Goal: Task Accomplishment & Management: Manage account settings

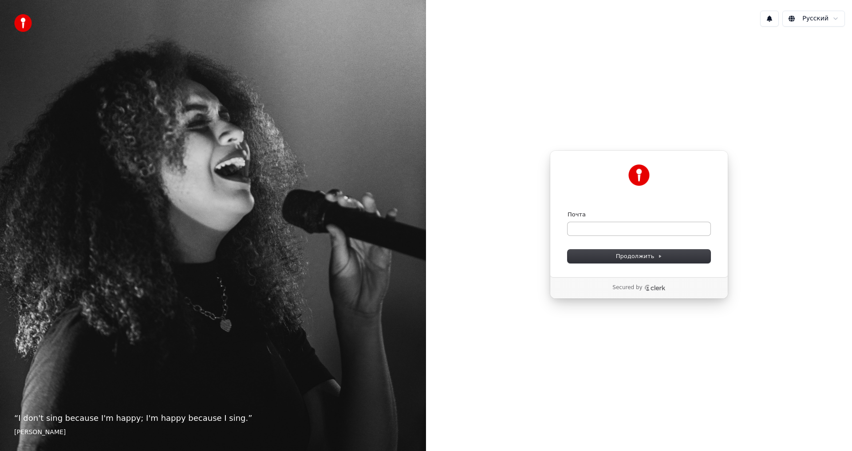
drag, startPoint x: 637, startPoint y: 236, endPoint x: 635, endPoint y: 230, distance: 6.4
click at [637, 236] on form "Почта Продолжить" at bounding box center [639, 237] width 143 height 52
click at [634, 230] on input "Почта" at bounding box center [639, 228] width 143 height 13
click at [631, 236] on form "Почта Продолжить" at bounding box center [639, 237] width 143 height 52
click at [627, 232] on input "Почта" at bounding box center [639, 228] width 143 height 13
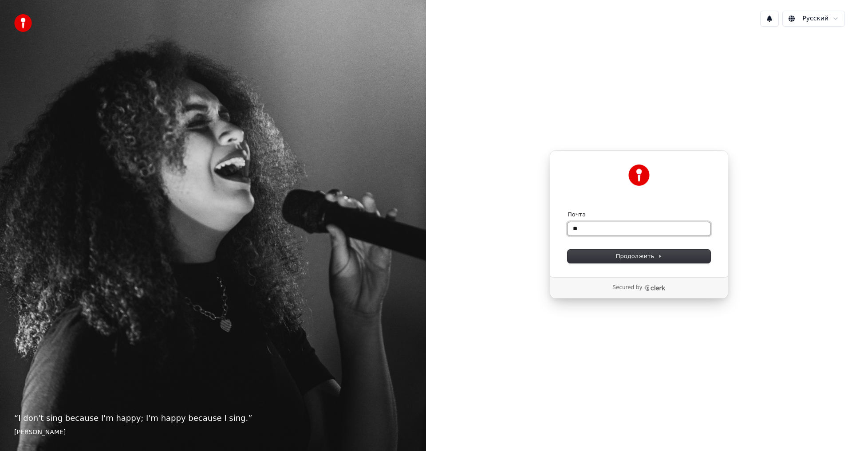
type input "*"
click at [568, 211] on button "submit" at bounding box center [568, 211] width 0 height 0
type input "**********"
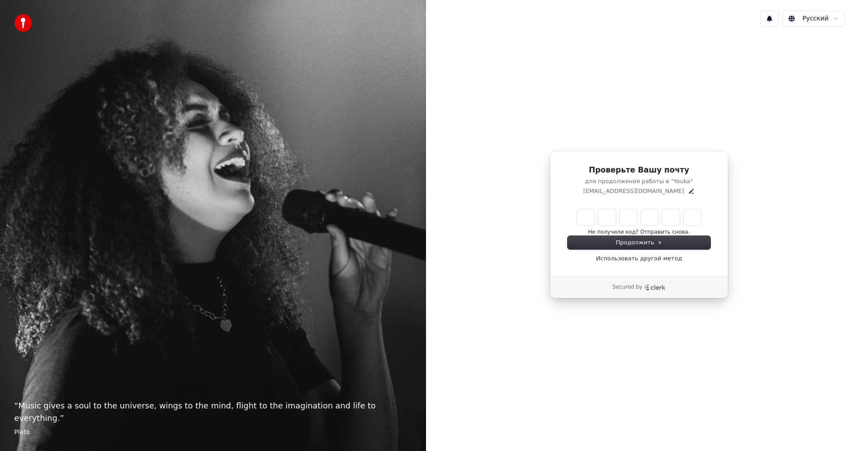
click at [587, 214] on input "Enter verification code" at bounding box center [639, 218] width 124 height 16
type input "******"
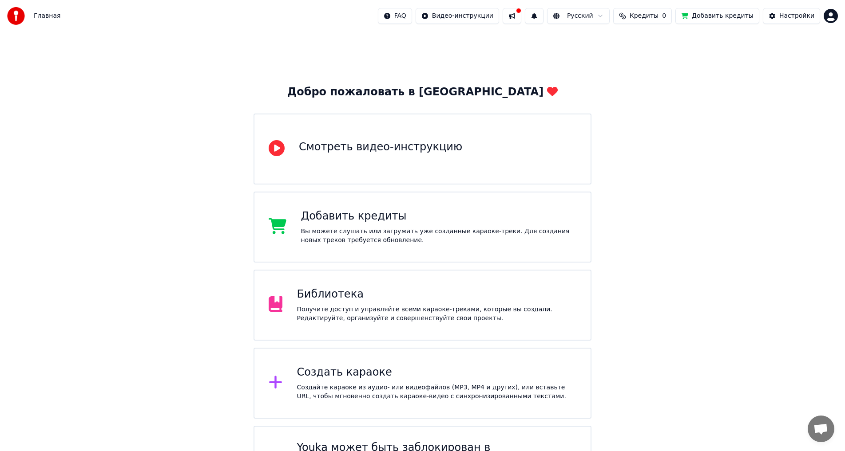
click at [384, 237] on div "Вы можете слушать или загружать уже созданные караоке-треки. Для создания новых…" at bounding box center [439, 236] width 276 height 18
click at [388, 222] on div "Добавить кредиты" at bounding box center [439, 217] width 276 height 14
